Goal: Task Accomplishment & Management: Use online tool/utility

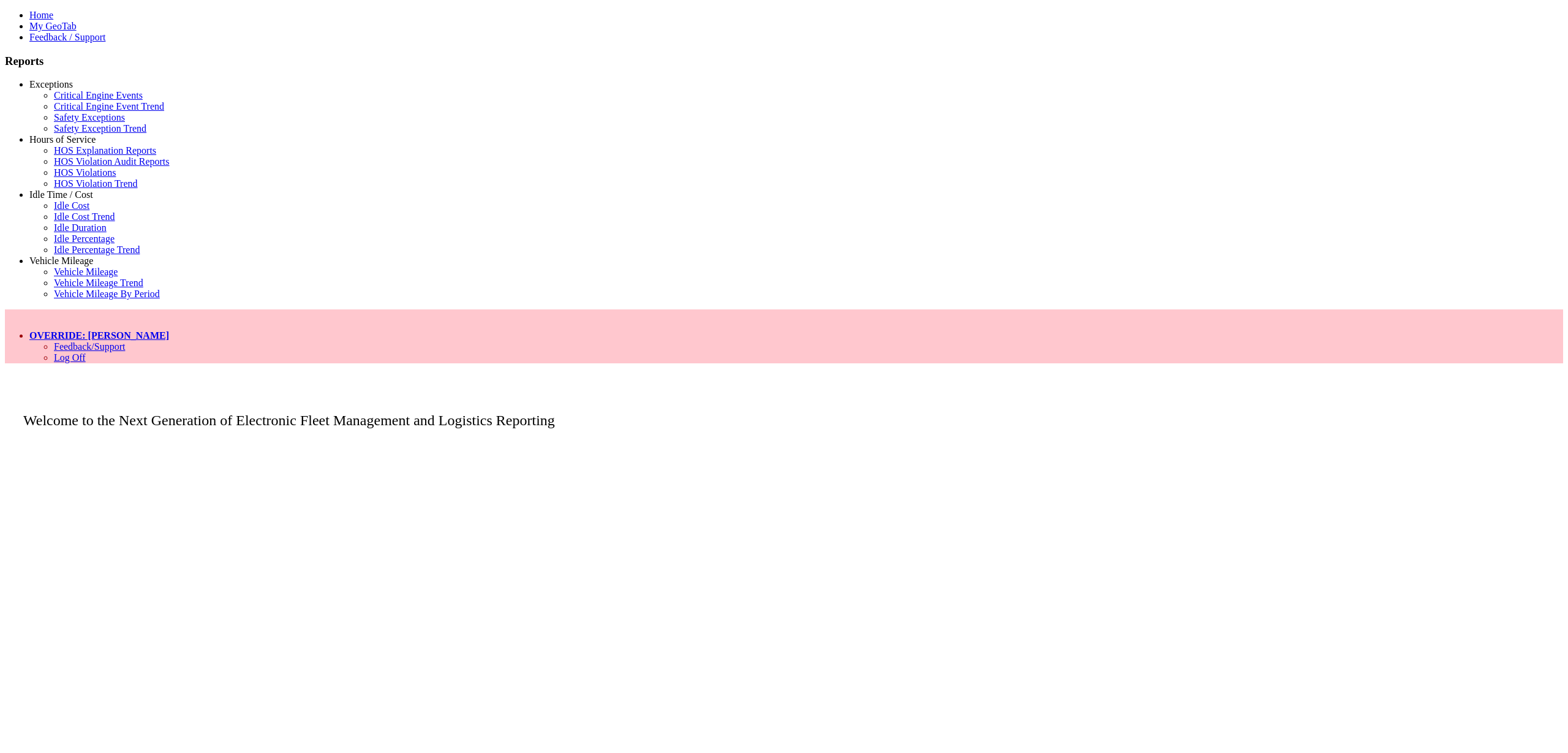
click at [53, 89] on link "Exceptions" at bounding box center [51, 84] width 44 height 10
click at [83, 144] on link "Hours of Service" at bounding box center [62, 139] width 66 height 10
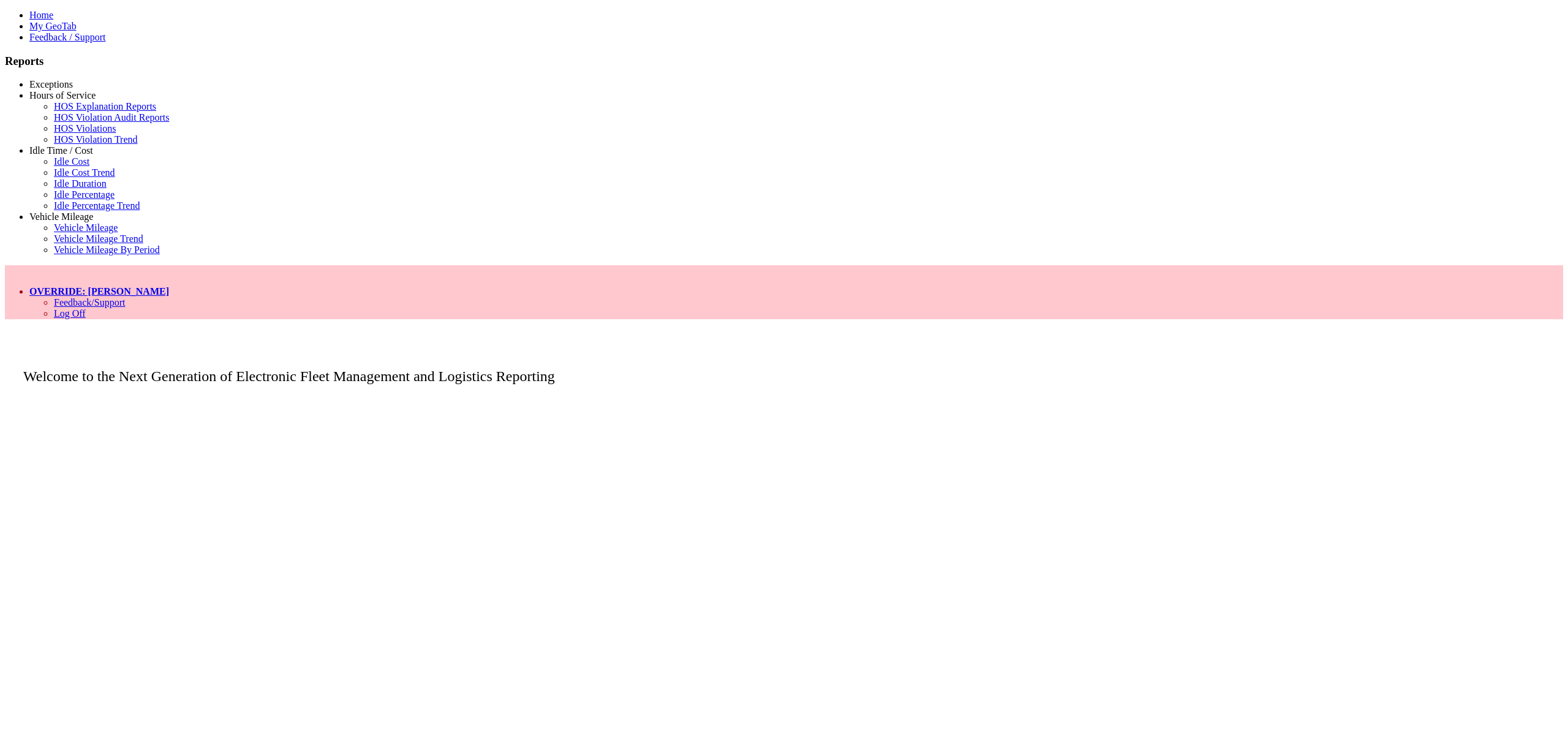
click at [74, 101] on link "Hours of Service" at bounding box center [62, 95] width 66 height 10
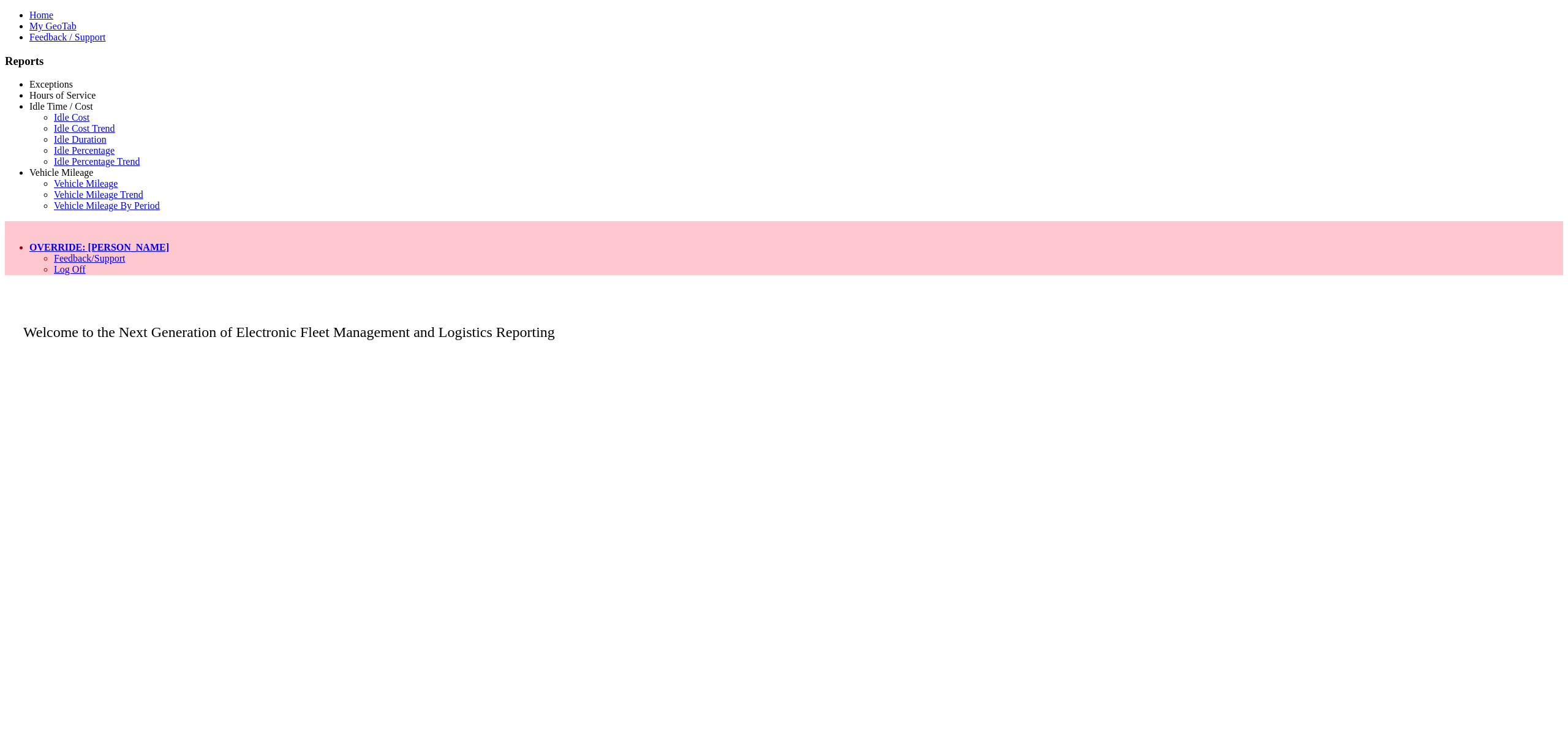
click at [73, 89] on link "Exceptions" at bounding box center [51, 84] width 44 height 10
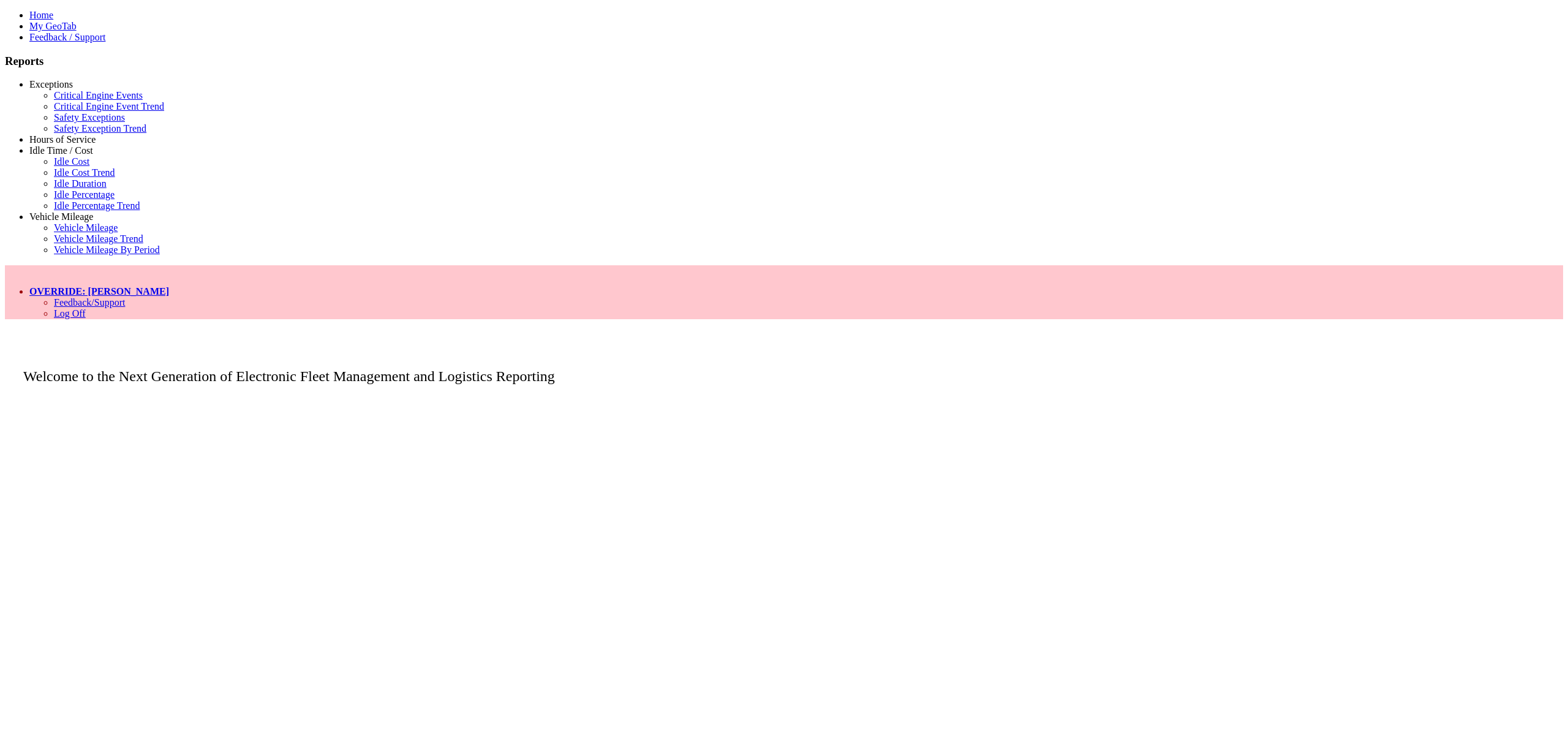
click at [73, 89] on link "Exceptions" at bounding box center [51, 84] width 44 height 10
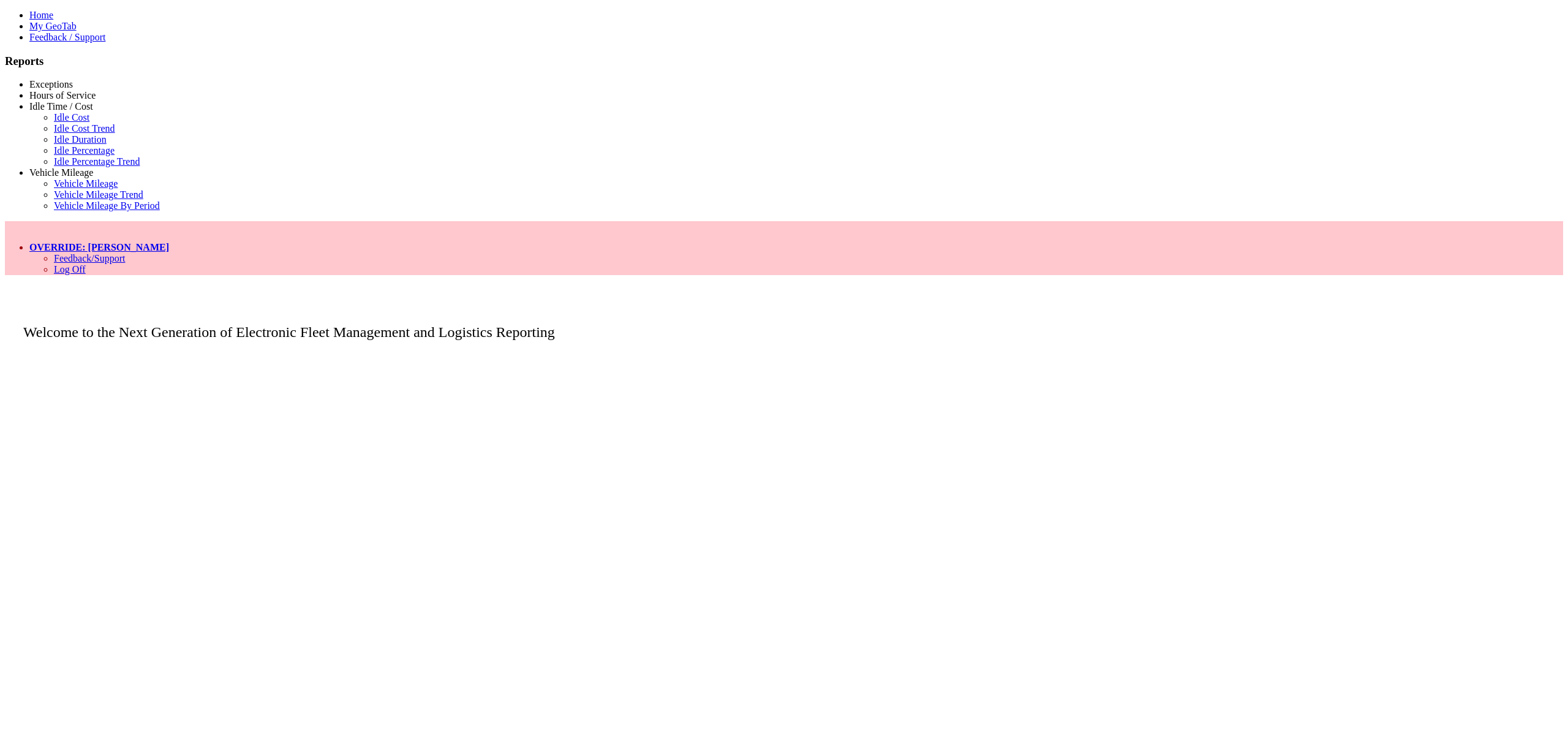
click at [61, 101] on link "Hours of Service" at bounding box center [62, 95] width 66 height 10
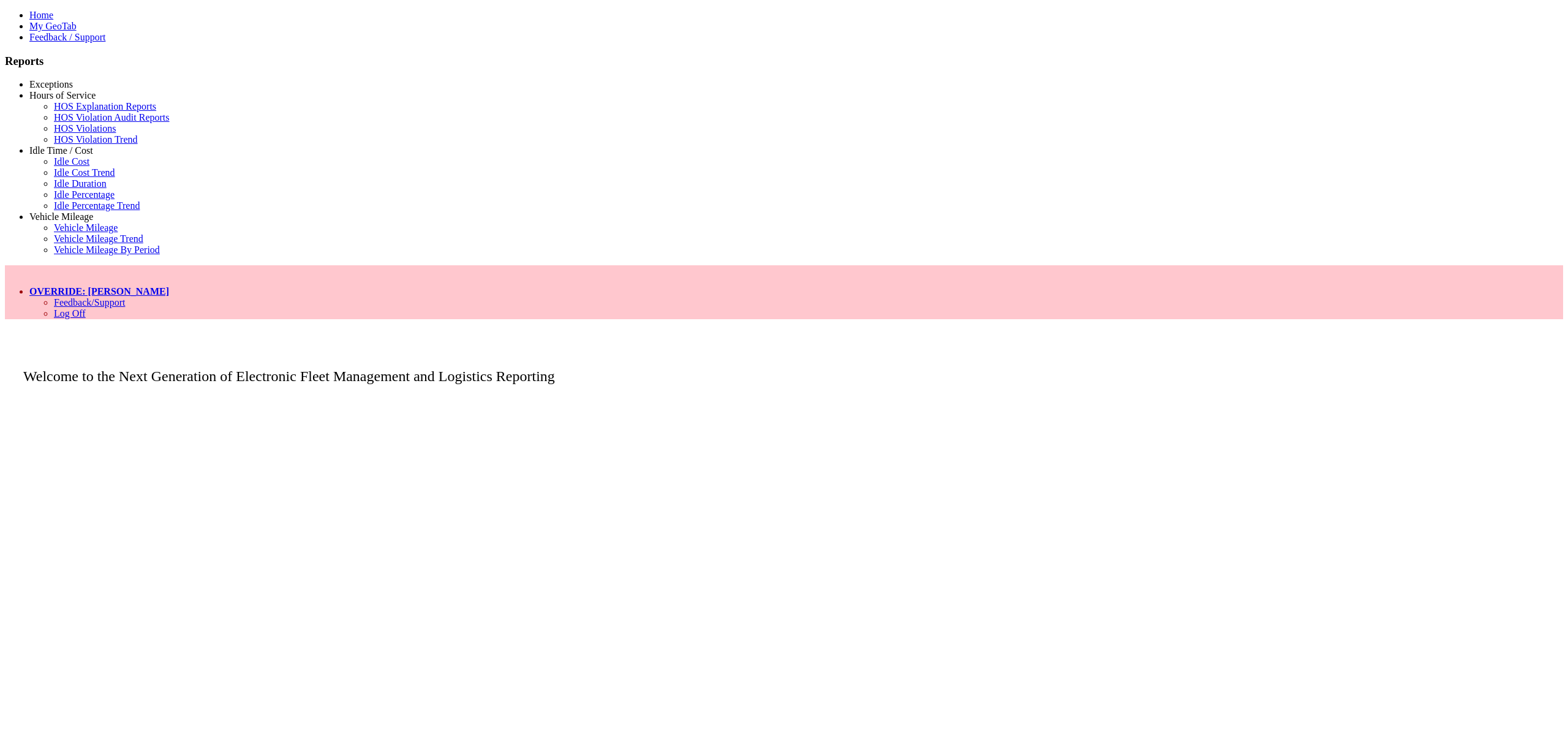
click at [62, 112] on link "HOS Explanation Reports" at bounding box center [105, 107] width 102 height 10
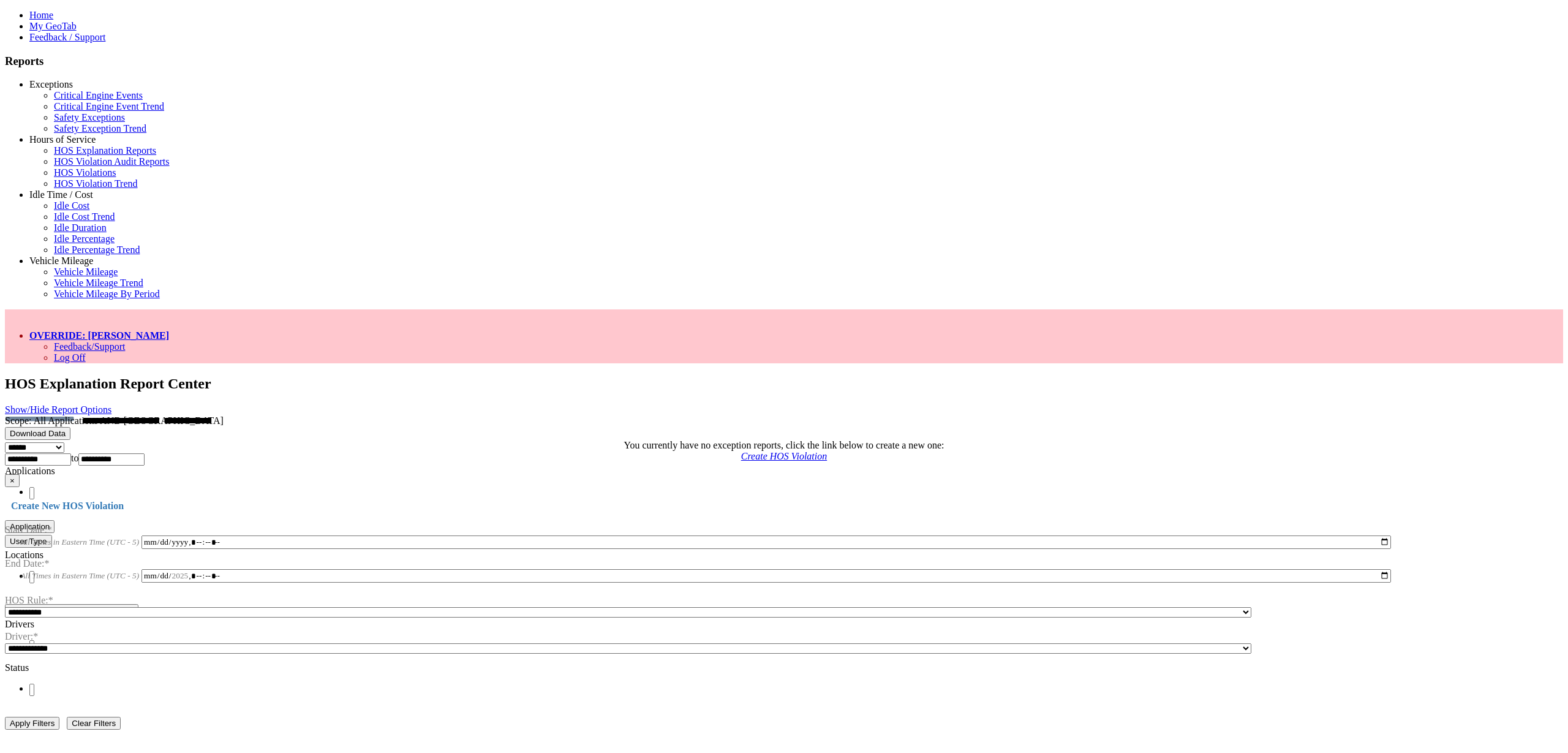
click at [112, 404] on link "Show/Hide Report Options" at bounding box center [58, 410] width 107 height 10
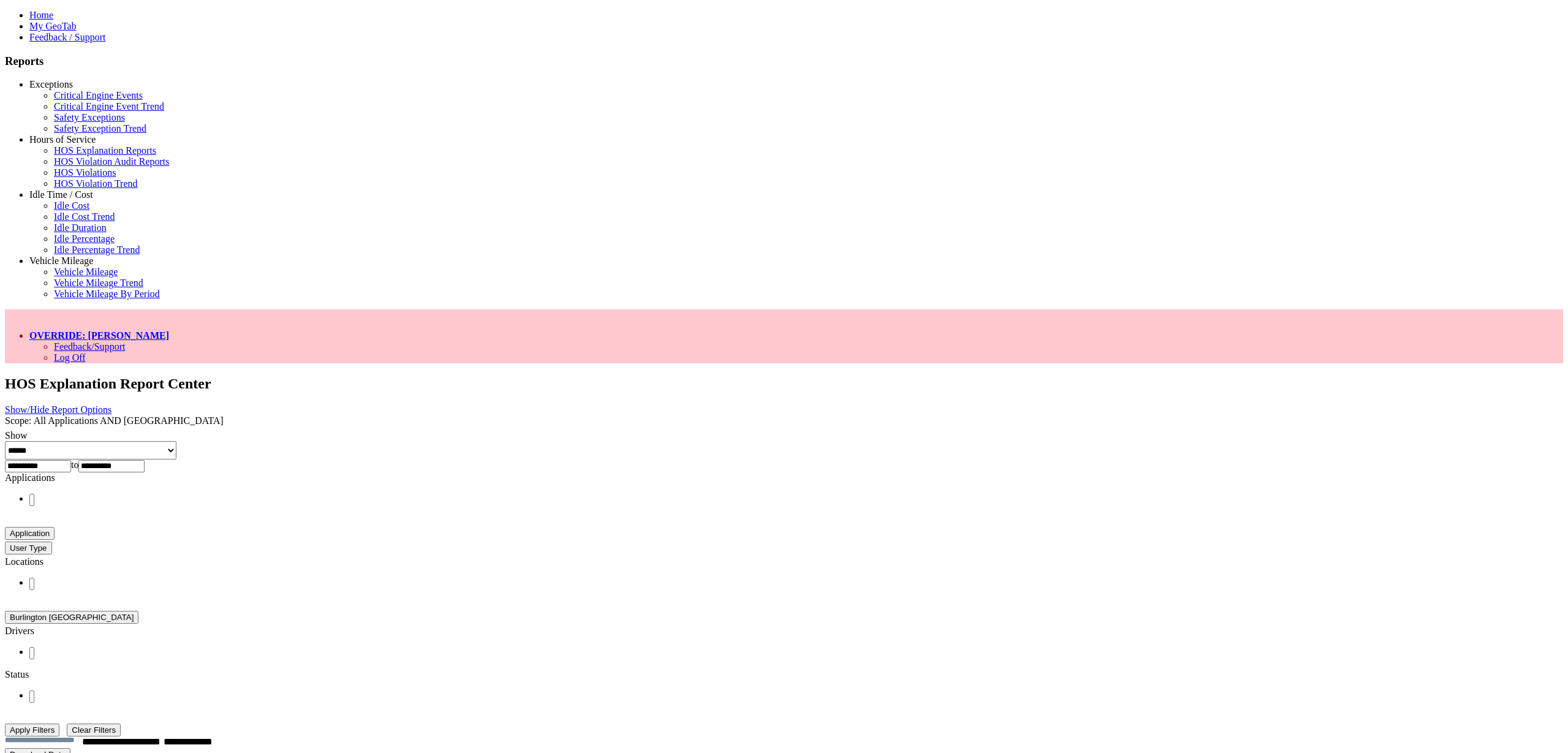
drag, startPoint x: 395, startPoint y: 128, endPoint x: 394, endPoint y: 134, distance: 6.1
click at [176, 441] on select "**********" at bounding box center [90, 450] width 171 height 19
select select "**********"
click at [176, 441] on select "**********" at bounding box center [90, 450] width 171 height 19
type input "**********"
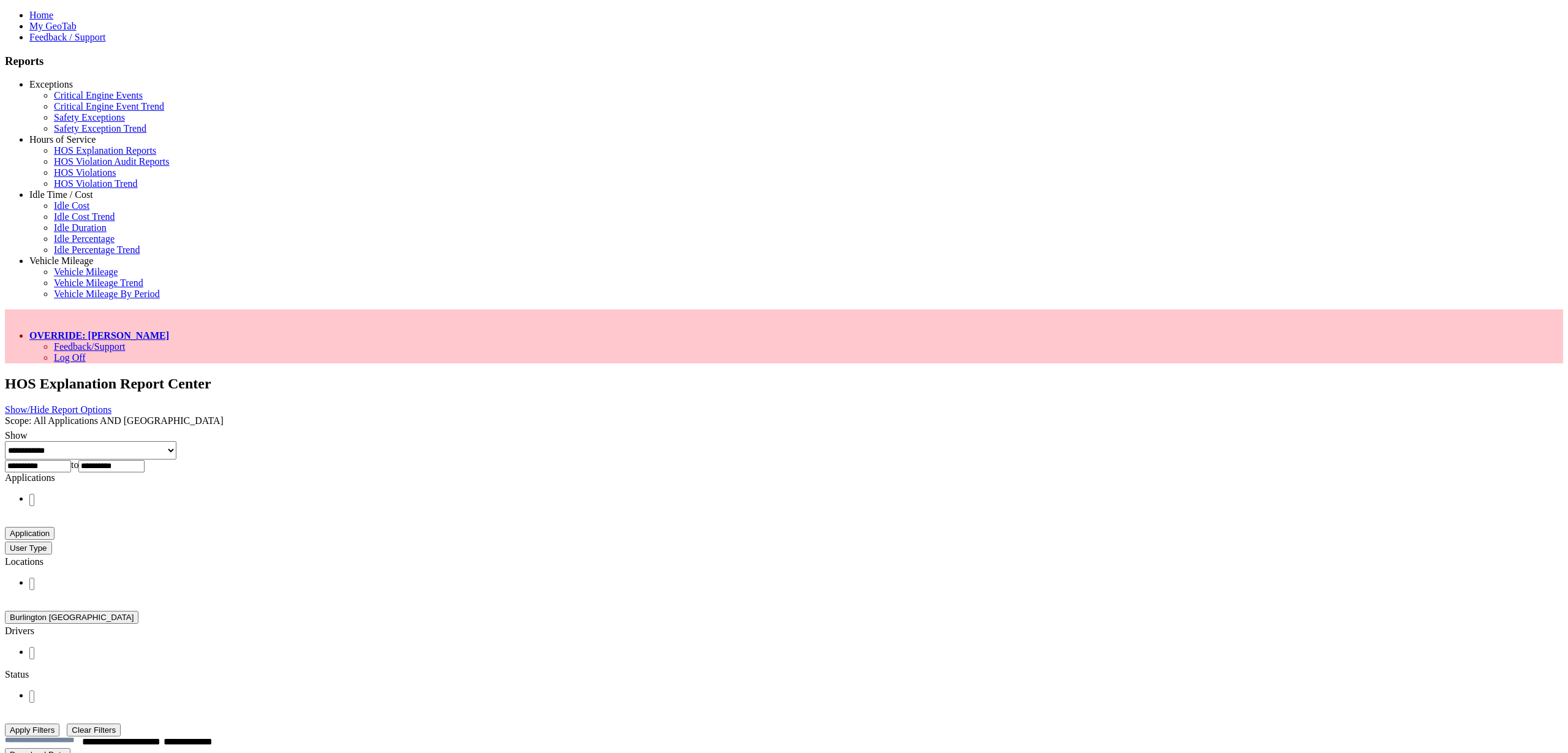
type input "*********"
click at [60, 723] on button "Apply Filters" at bounding box center [32, 730] width 55 height 13
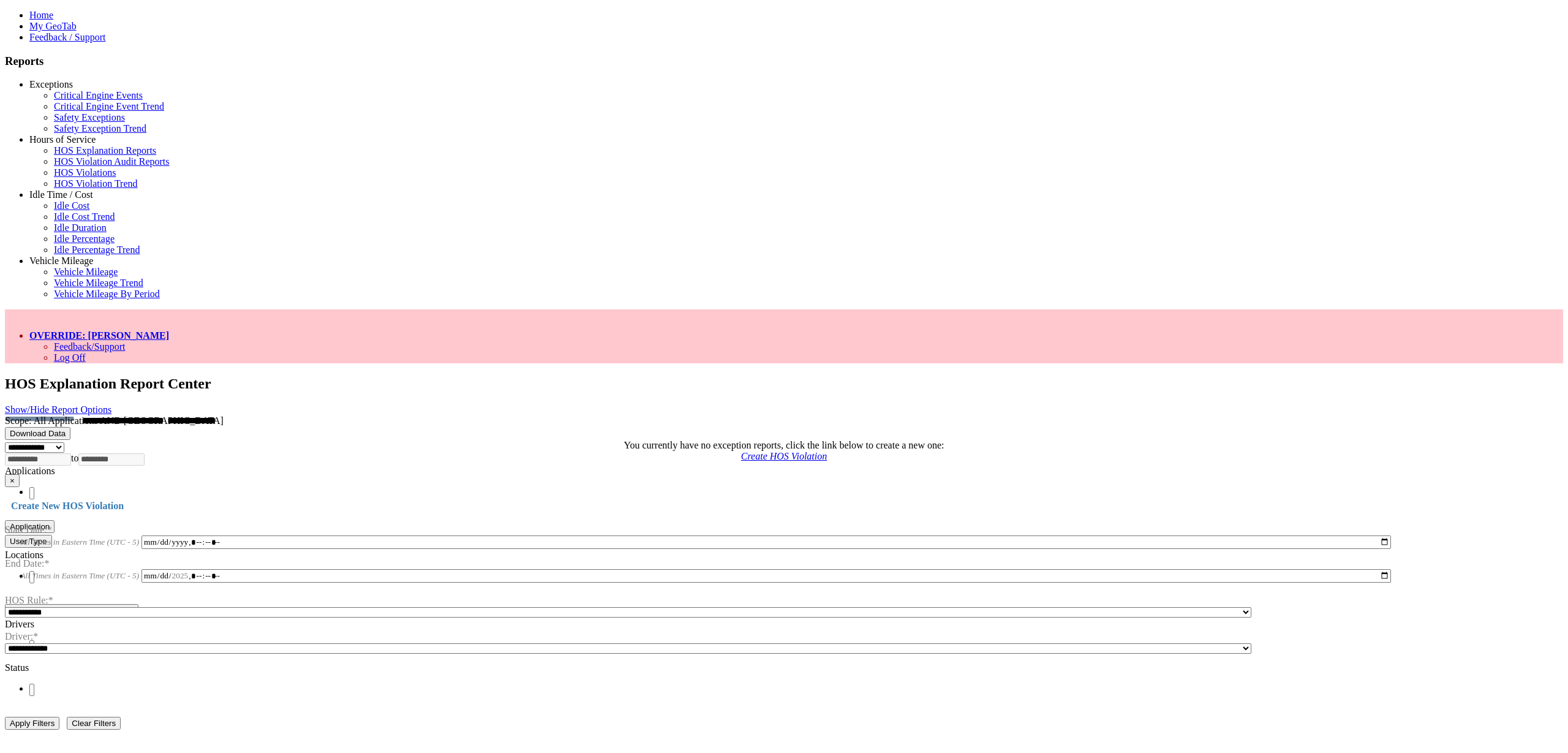
click at [112, 404] on link "Show/Hide Report Options" at bounding box center [58, 410] width 107 height 10
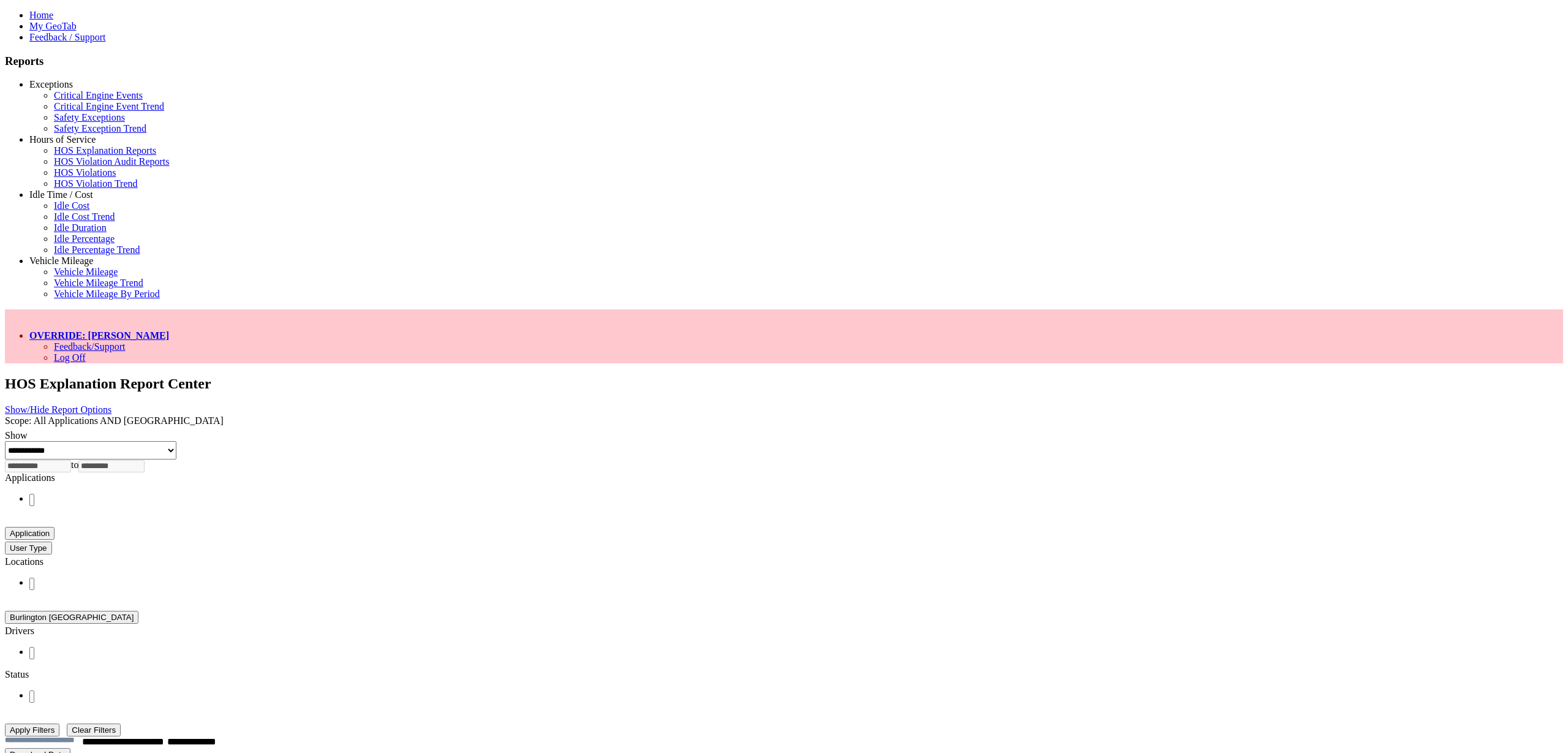
click at [991, 690] on ul at bounding box center [784, 697] width 1558 height 13
click at [1003, 713] on li "New" at bounding box center [796, 718] width 1534 height 11
click at [1041, 690] on ul "New" at bounding box center [784, 702] width 1558 height 24
click at [1035, 723] on li "In Progress" at bounding box center [796, 729] width 1534 height 11
click at [49, 713] on input "text" at bounding box center [40, 718] width 21 height 12
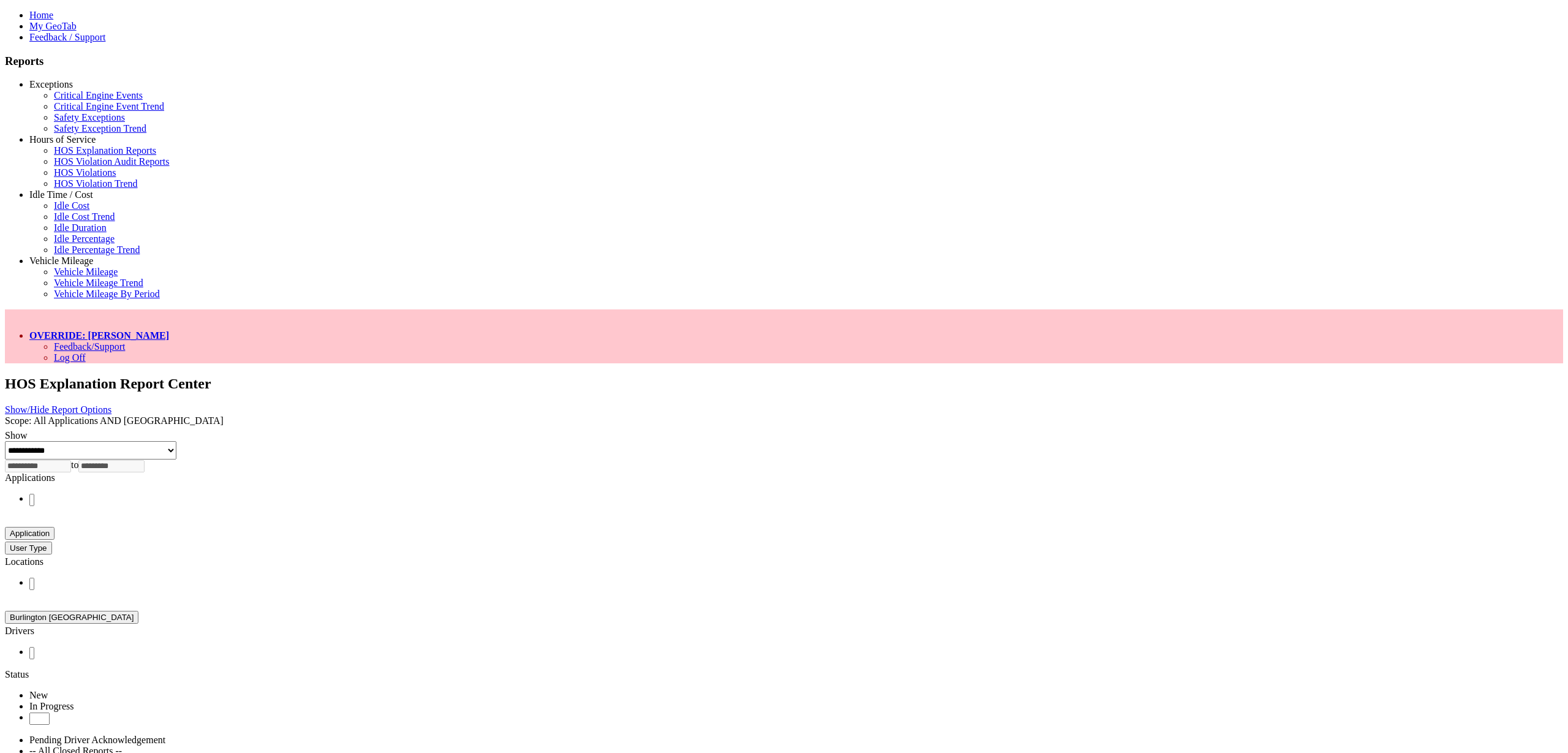
click at [1082, 735] on li "Pending Driver Acknowledgement" at bounding box center [796, 740] width 1534 height 11
click at [1240, 690] on ul "New In Progress Pending Driver Acknowledgement" at bounding box center [784, 713] width 1558 height 46
click at [1215, 746] on li "-- All Closed Reports --" at bounding box center [796, 751] width 1534 height 11
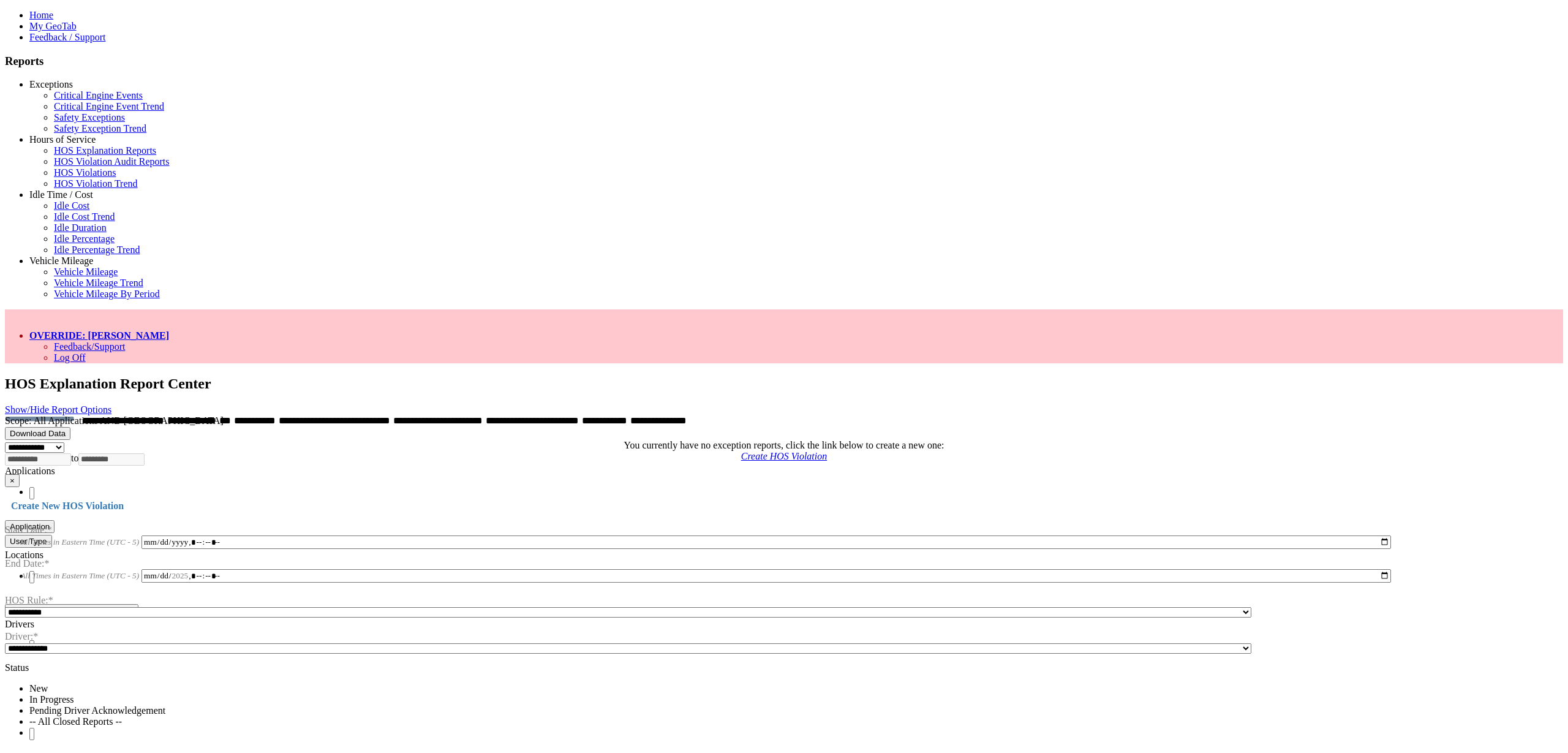
click at [169, 331] on link "OVERRIDE: [PERSON_NAME]" at bounding box center [99, 336] width 140 height 10
click at [86, 352] on link "Log Off" at bounding box center [70, 358] width 32 height 10
